Goal: Complete application form

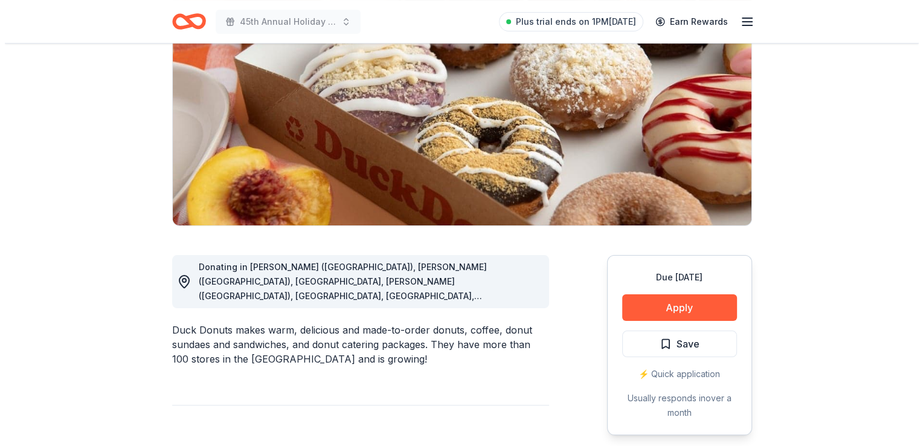
scroll to position [143, 0]
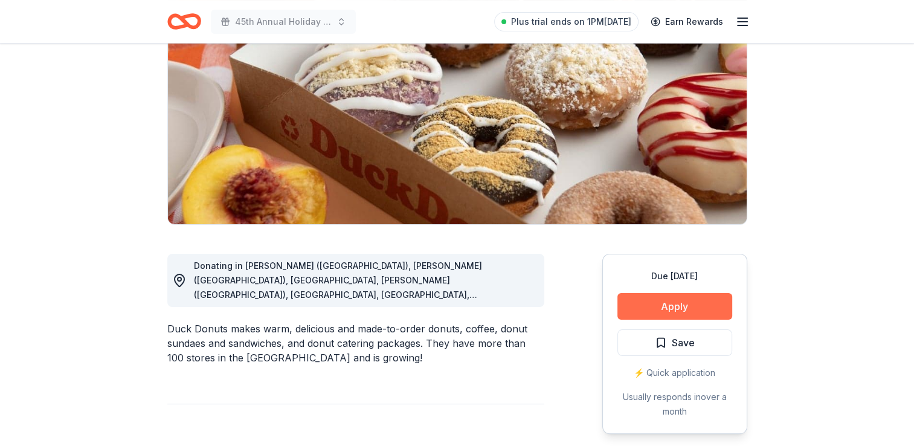
click at [677, 313] on button "Apply" at bounding box center [674, 306] width 115 height 27
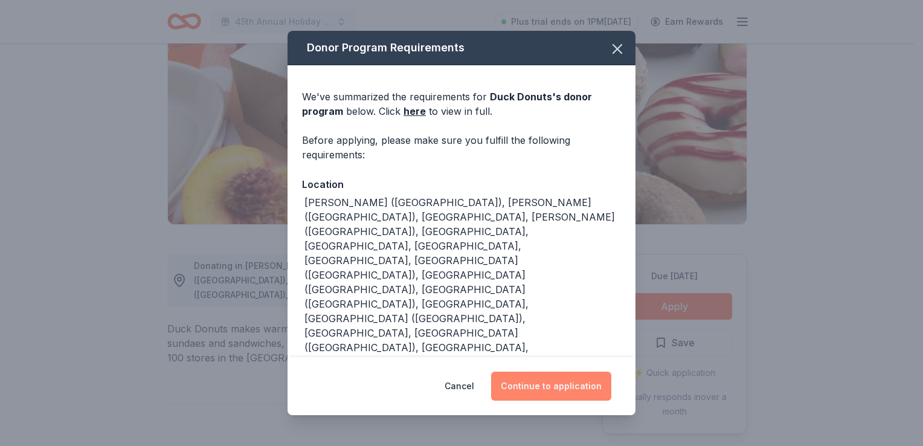
click at [578, 376] on button "Continue to application" at bounding box center [551, 385] width 120 height 29
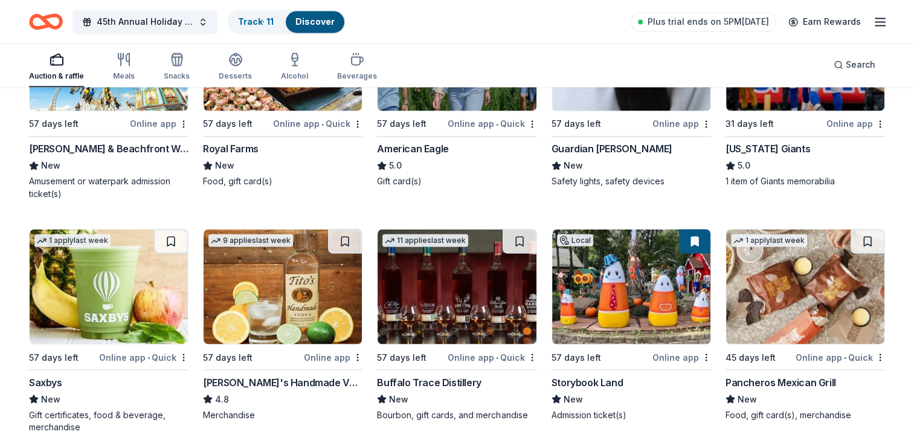
scroll to position [2173, 0]
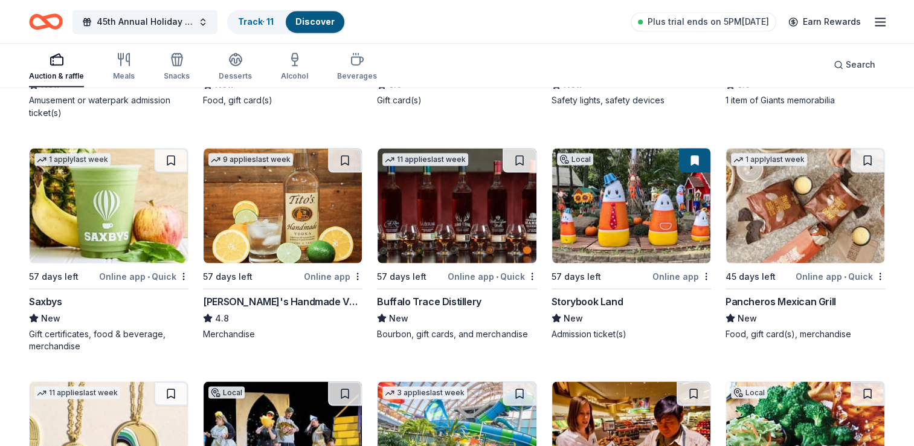
click at [31, 249] on img at bounding box center [109, 205] width 158 height 115
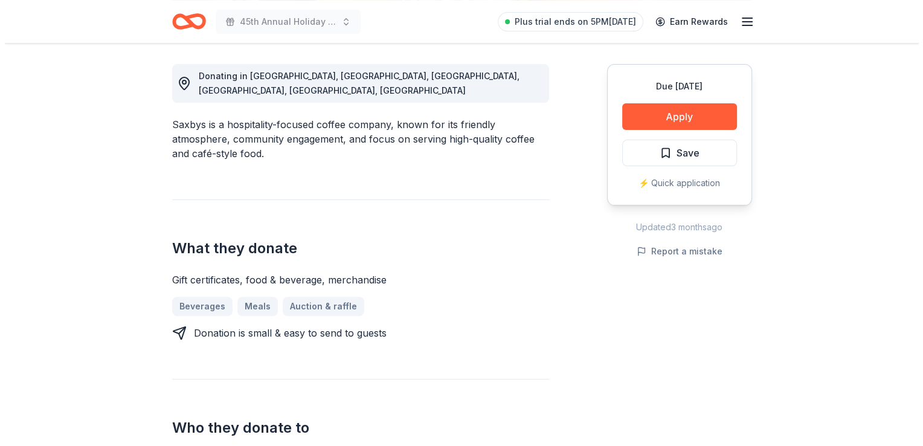
scroll to position [350, 0]
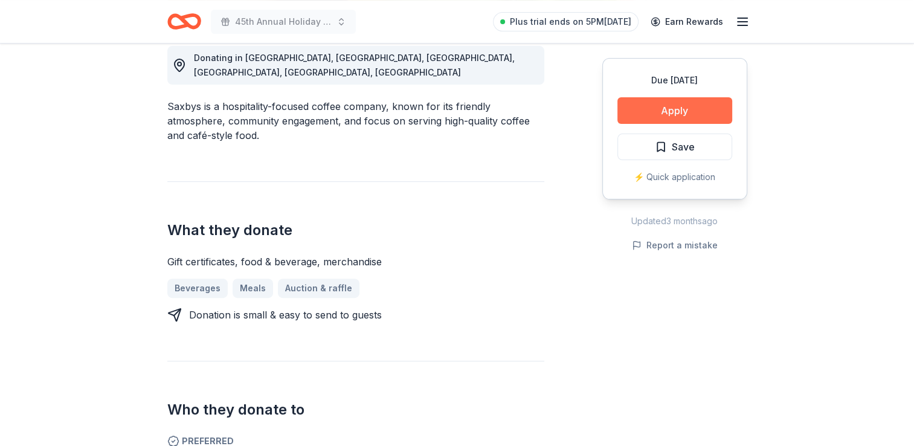
click at [652, 111] on button "Apply" at bounding box center [674, 110] width 115 height 27
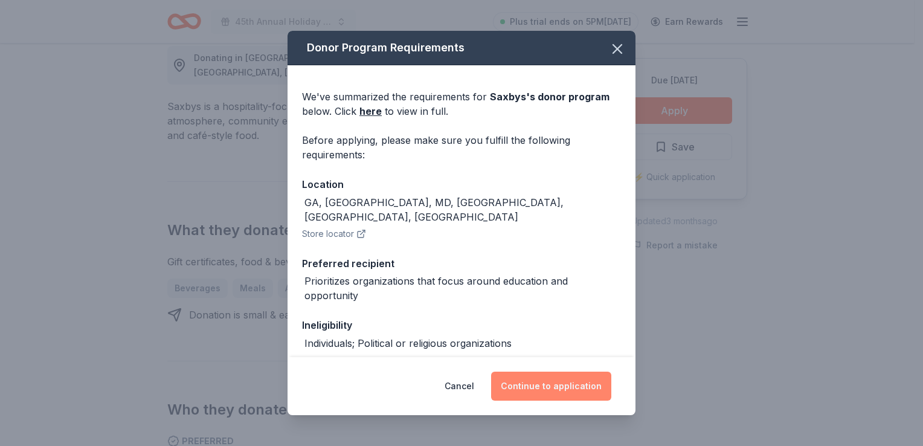
click at [571, 385] on button "Continue to application" at bounding box center [551, 385] width 120 height 29
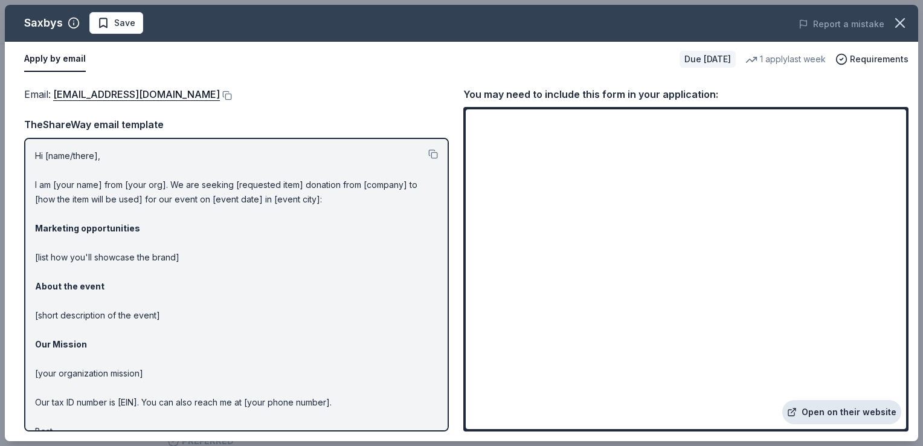
click at [829, 416] on link "Open on their website" at bounding box center [841, 412] width 119 height 24
